Goal: Task Accomplishment & Management: Use online tool/utility

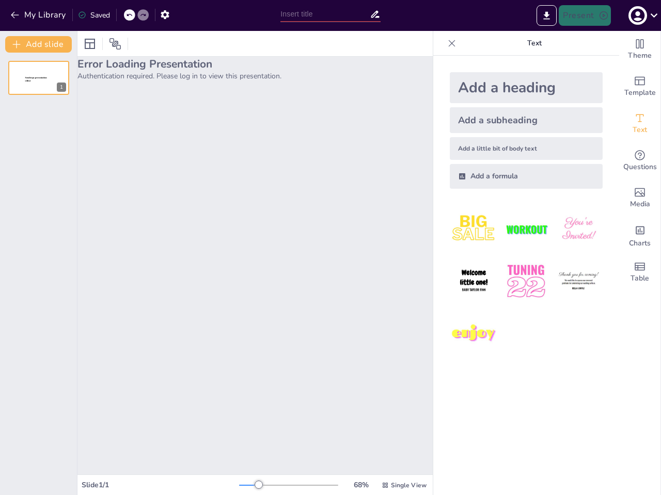
click at [330, 248] on div "Error Loading Presentation Authentication required. Please log in to view this …" at bounding box center [254, 266] width 355 height 418
click at [39, 15] on button "My Library" at bounding box center [39, 15] width 62 height 17
click at [130, 15] on icon at bounding box center [129, 15] width 6 height 6
click at [143, 15] on icon at bounding box center [143, 15] width 6 height 6
click at [165, 14] on icon "button" at bounding box center [164, 14] width 11 height 11
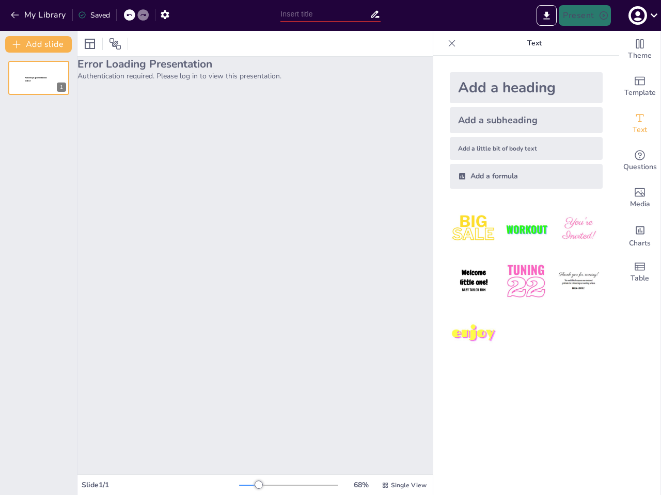
click at [330, 14] on input "text" at bounding box center [324, 14] width 89 height 15
click at [546, 15] on icon "Export to PowerPoint" at bounding box center [546, 15] width 6 height 8
click at [641, 15] on icon "button" at bounding box center [637, 16] width 14 height 14
